Goal: Connect with others: Establish contact or relationships with other users

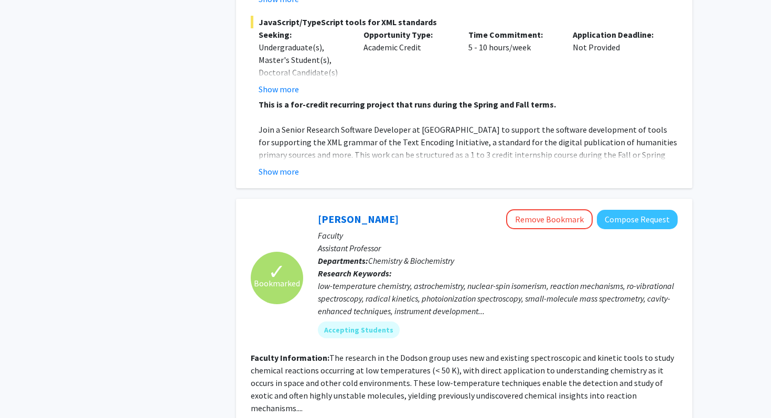
scroll to position [2257, 0]
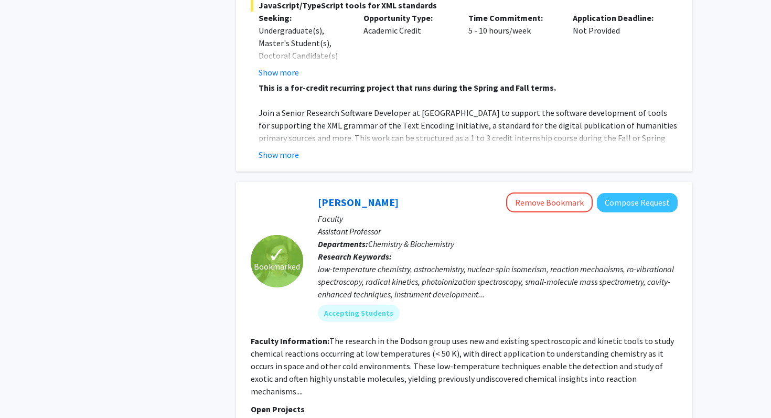
click at [520, 263] on div "low-temperature chemistry, astrochemistry, nuclear-spin isomerism, reaction mec…" at bounding box center [498, 282] width 360 height 38
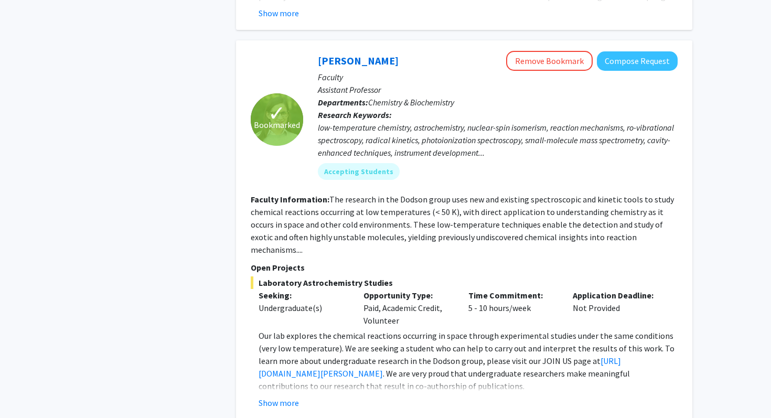
scroll to position [2395, 0]
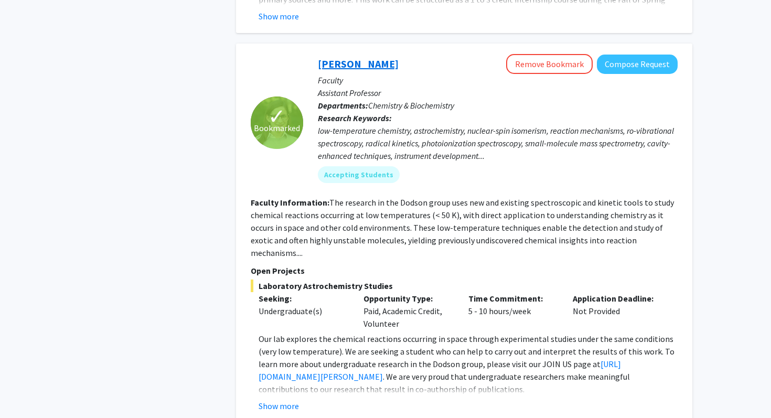
click at [362, 57] on link "[PERSON_NAME]" at bounding box center [358, 63] width 81 height 13
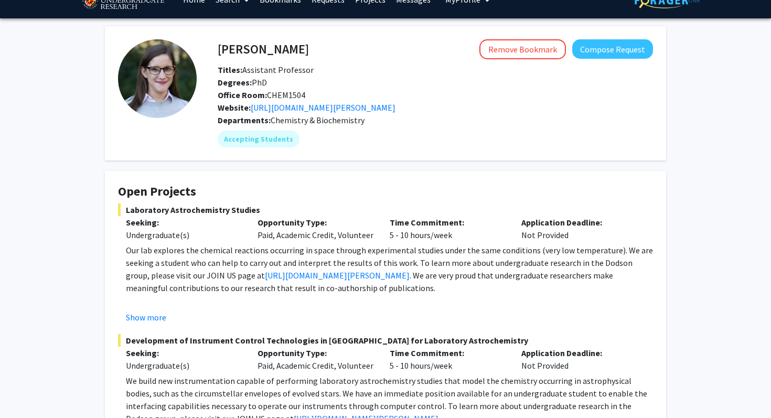
scroll to position [22, 0]
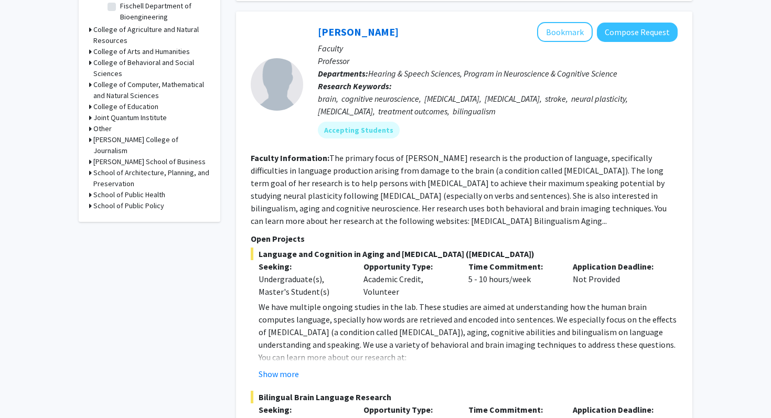
scroll to position [430, 0]
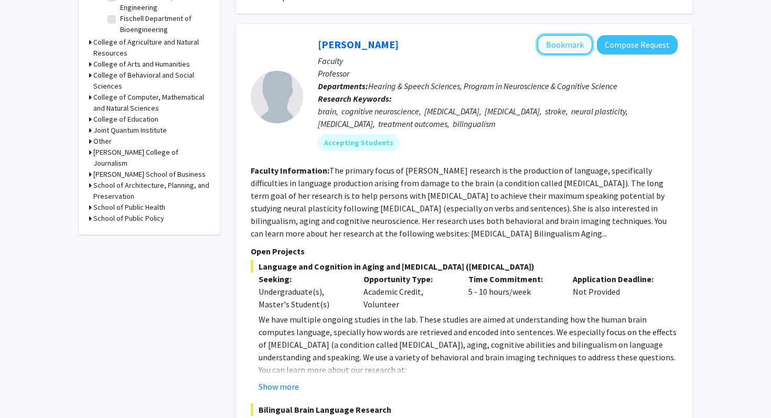
click at [579, 38] on button "Bookmark" at bounding box center [565, 45] width 56 height 20
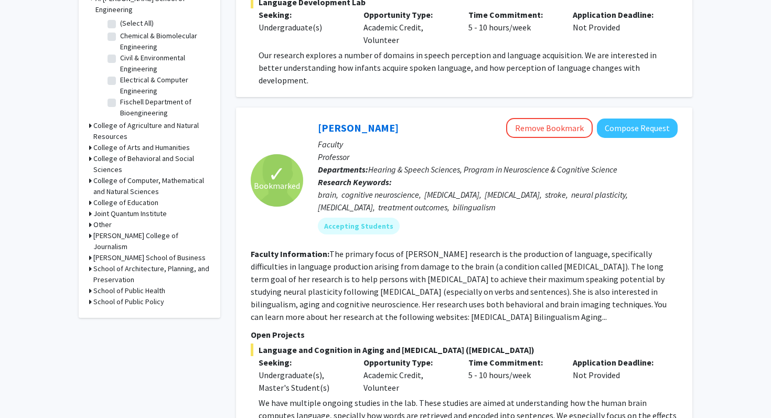
scroll to position [347, 0]
click at [631, 118] on button "Compose Request" at bounding box center [637, 127] width 81 height 19
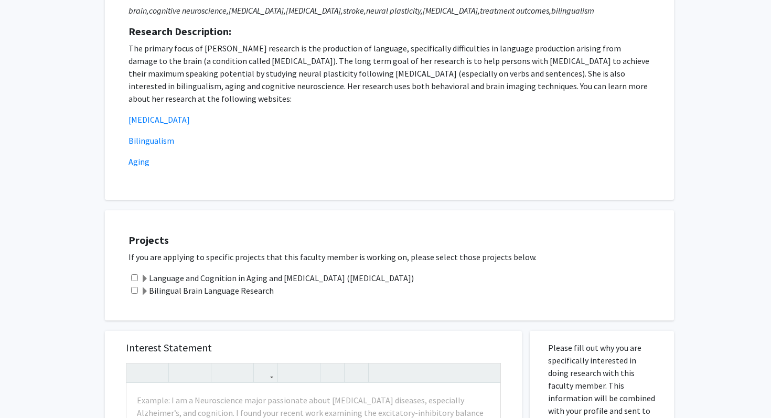
scroll to position [167, 0]
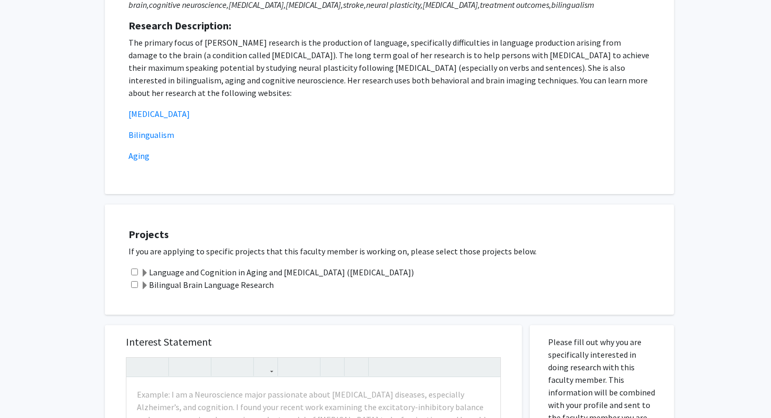
click at [290, 274] on label "Language and Cognition in Aging and [MEDICAL_DATA] ([MEDICAL_DATA])" at bounding box center [277, 272] width 273 height 13
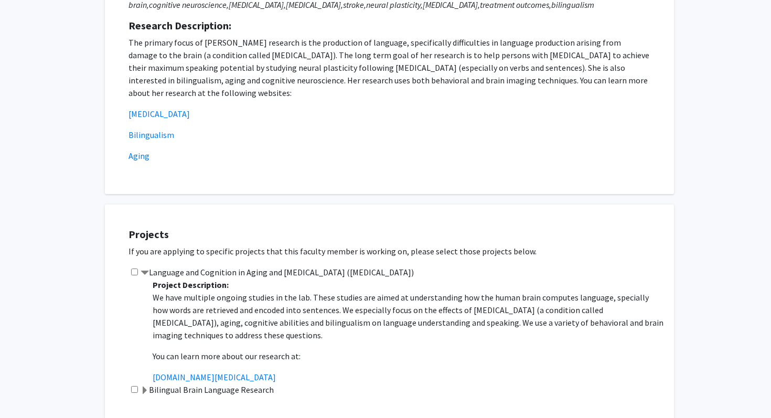
click at [133, 269] on input "checkbox" at bounding box center [134, 272] width 7 height 7
checkbox input "true"
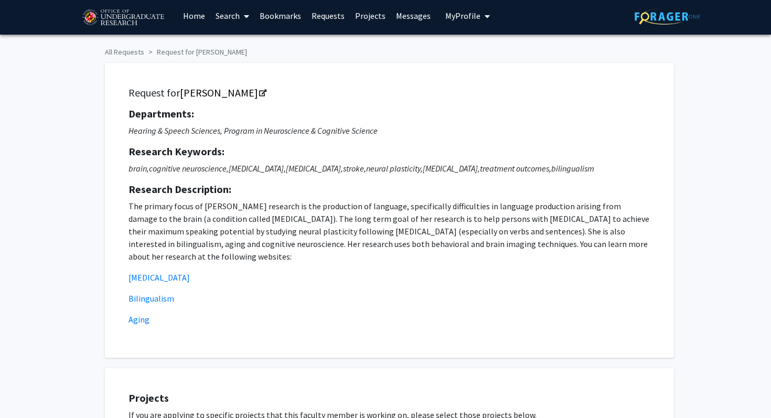
scroll to position [0, 0]
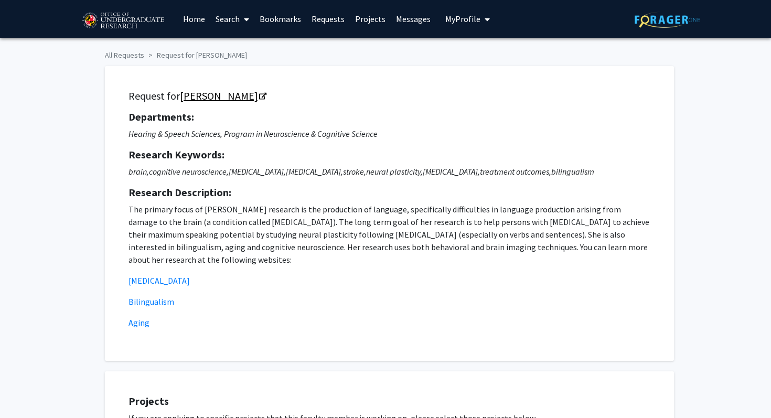
click at [265, 94] on link "[PERSON_NAME]" at bounding box center [223, 95] width 86 height 13
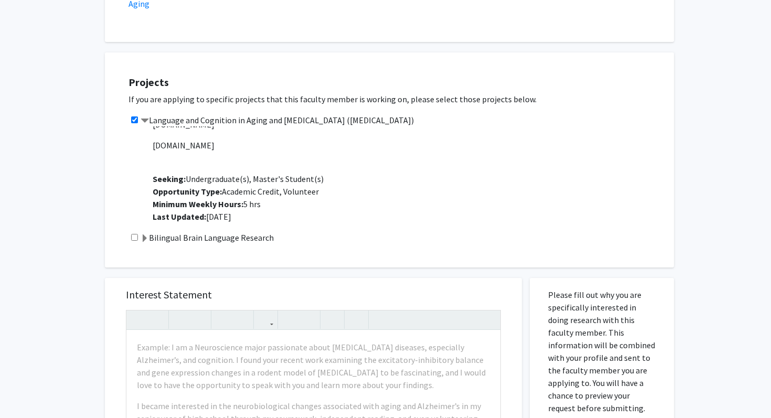
scroll to position [408, 0]
